Goal: Task Accomplishment & Management: Manage account settings

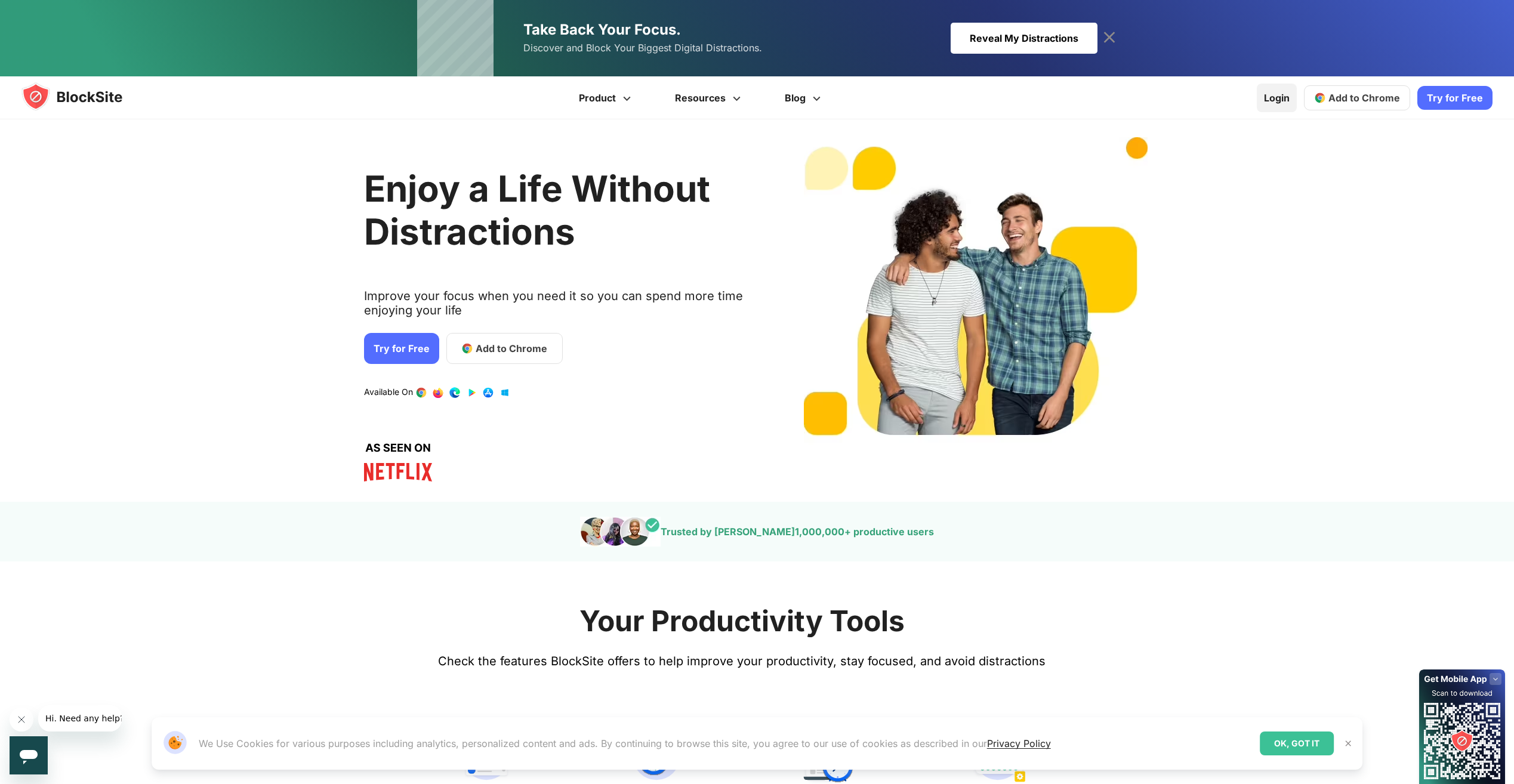
click at [1282, 99] on link "Login" at bounding box center [1277, 98] width 40 height 28
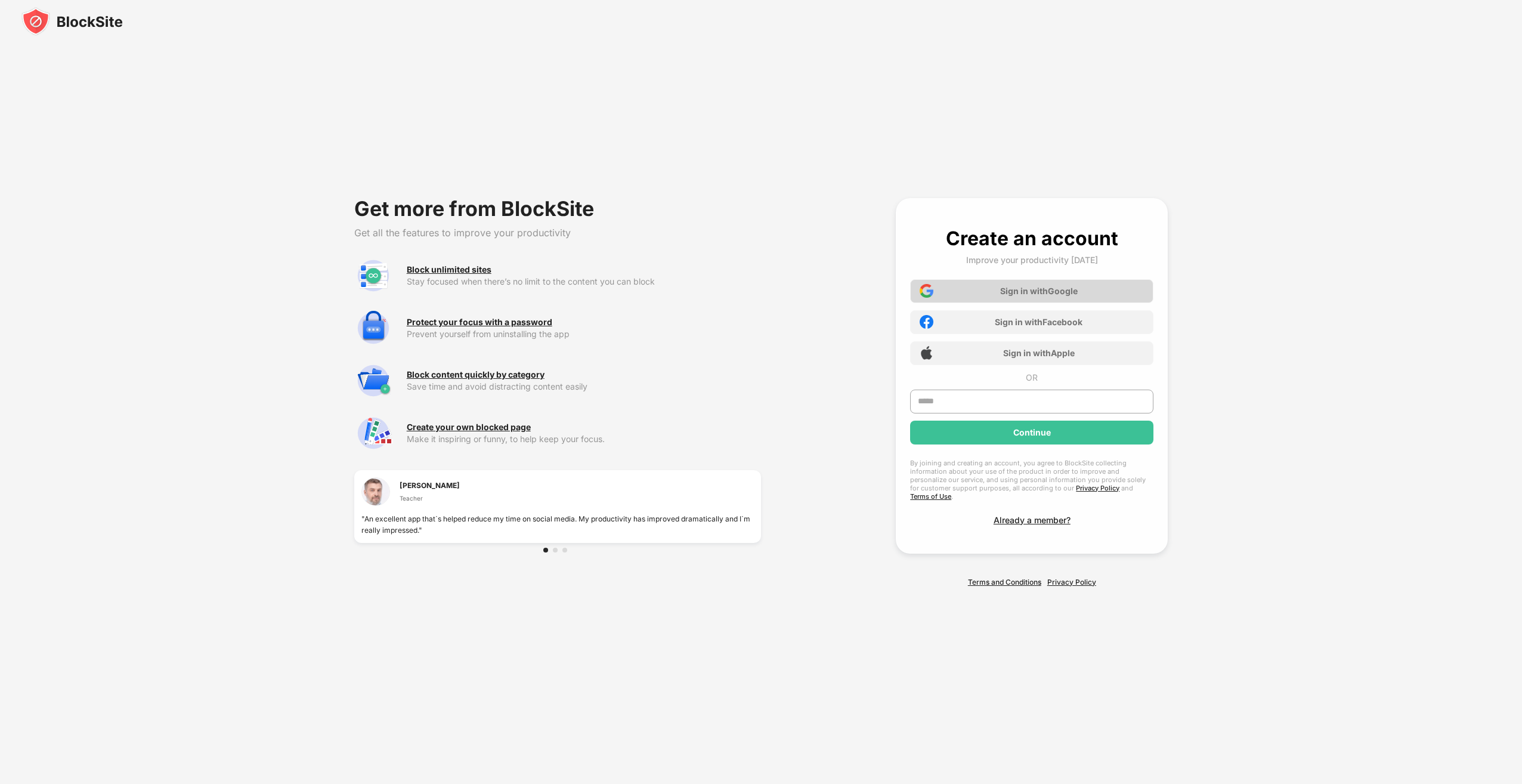
click at [1055, 294] on div "Sign in with Google" at bounding box center [1039, 290] width 77 height 10
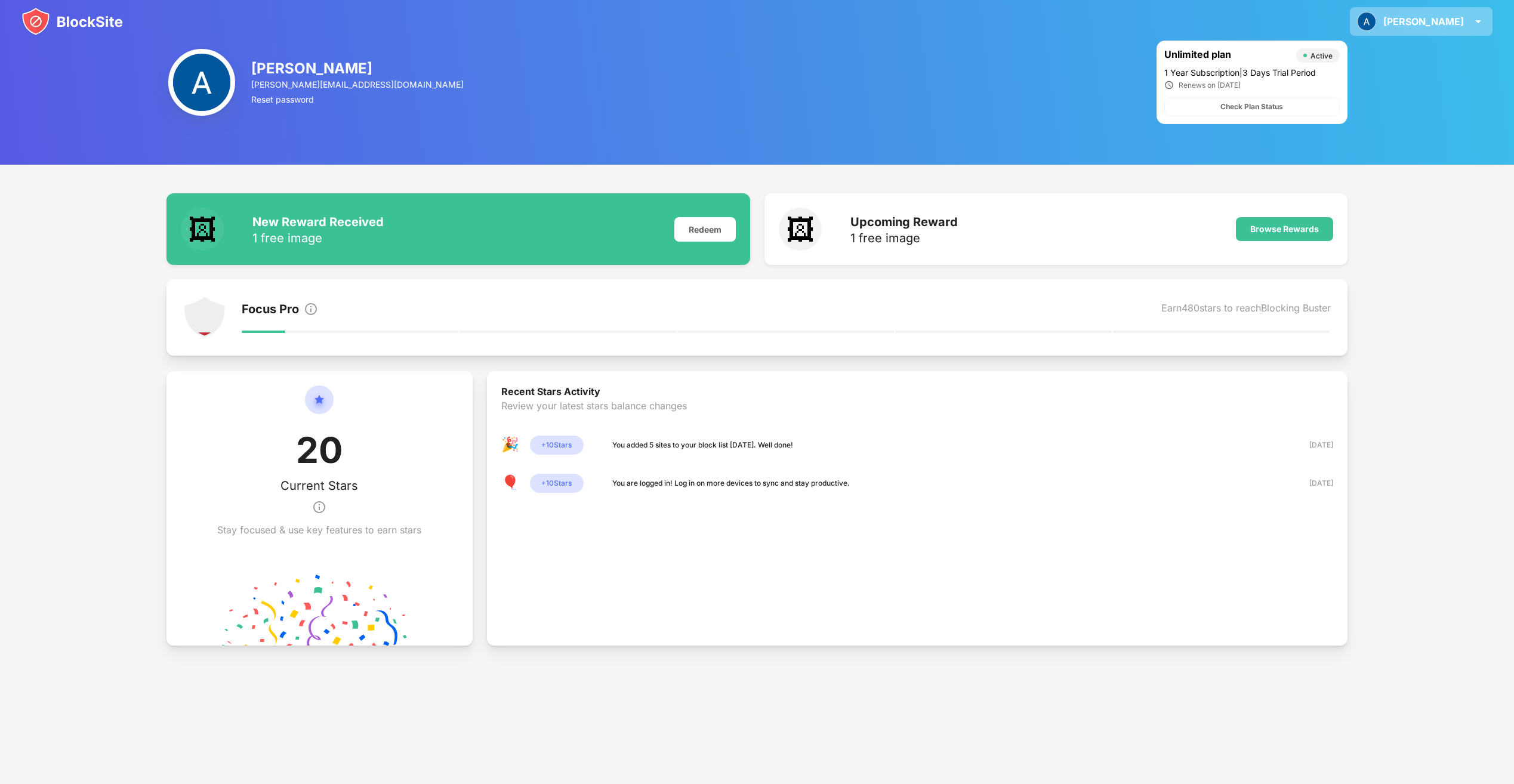
click at [1462, 18] on div "[PERSON_NAME]" at bounding box center [1424, 21] width 81 height 12
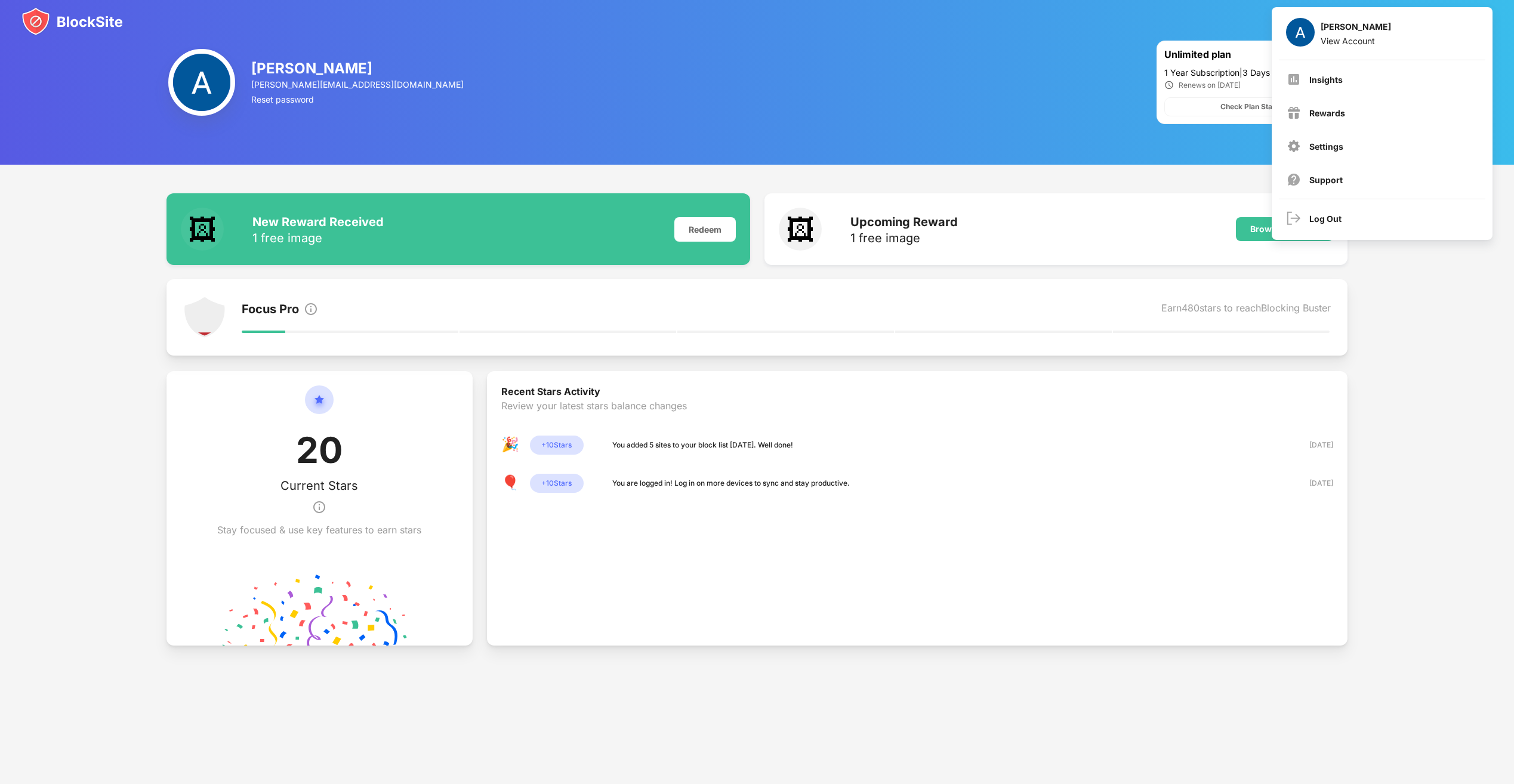
click at [1508, 68] on div "[PERSON_NAME] [PERSON_NAME][EMAIL_ADDRESS][DOMAIN_NAME] Reset password Unlimite…" at bounding box center [757, 82] width 1514 height 165
